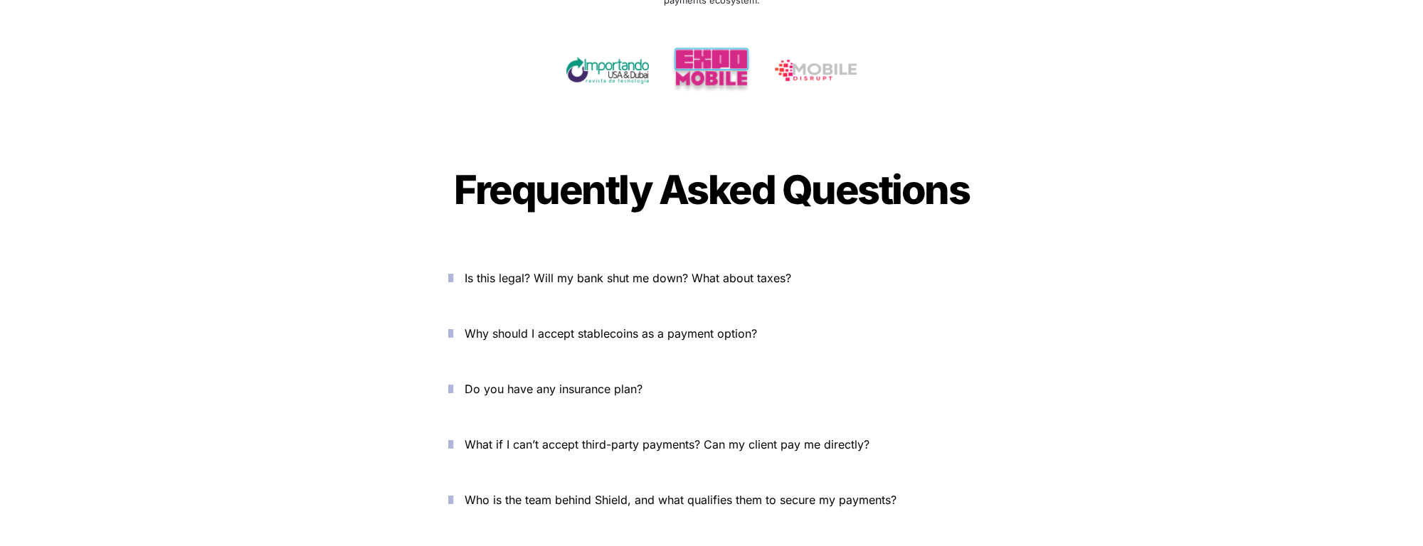
scroll to position [4740, 0]
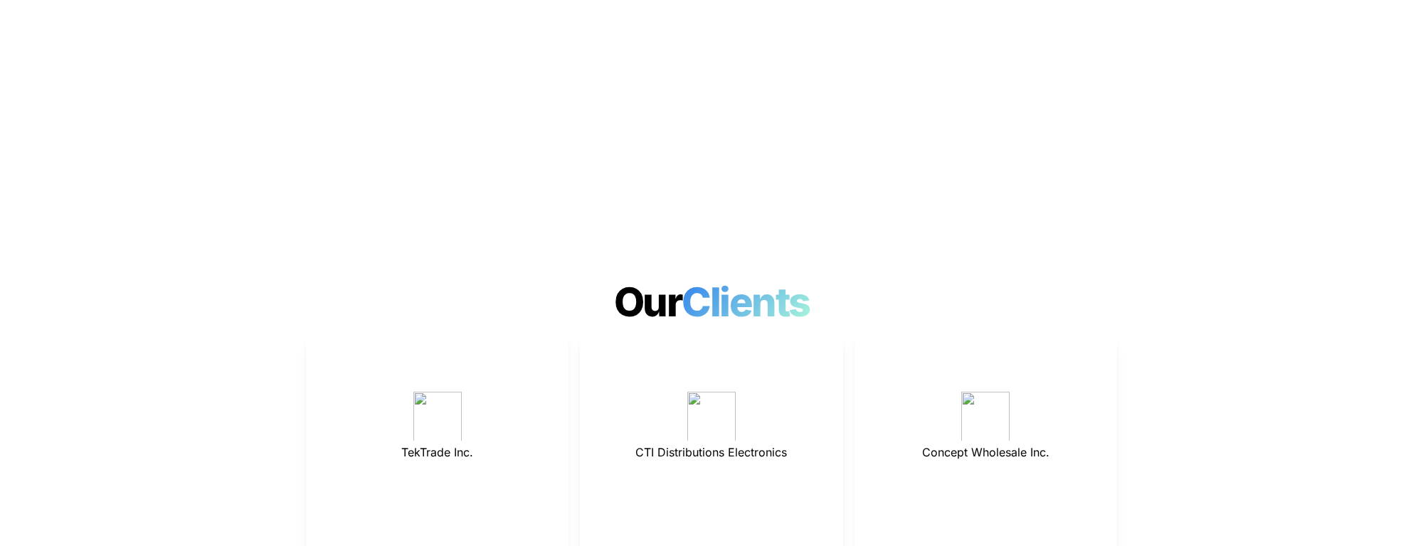
scroll to position [4740, 0]
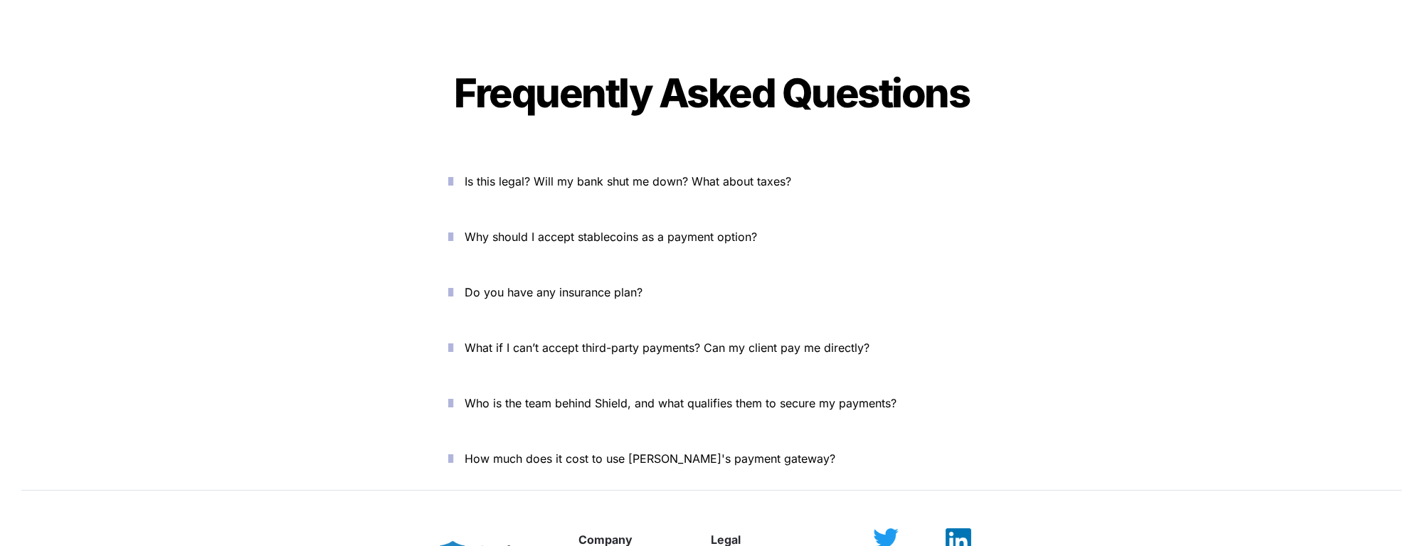
scroll to position [4837, 0]
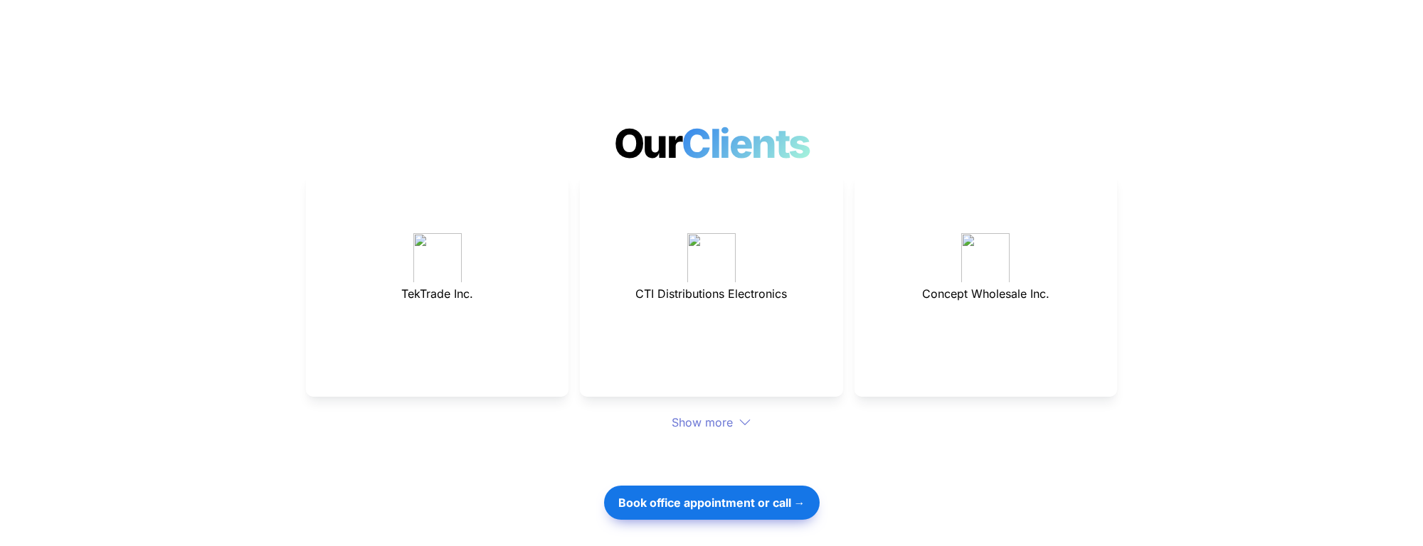
scroll to position [4740, 0]
